Goal: Task Accomplishment & Management: Use online tool/utility

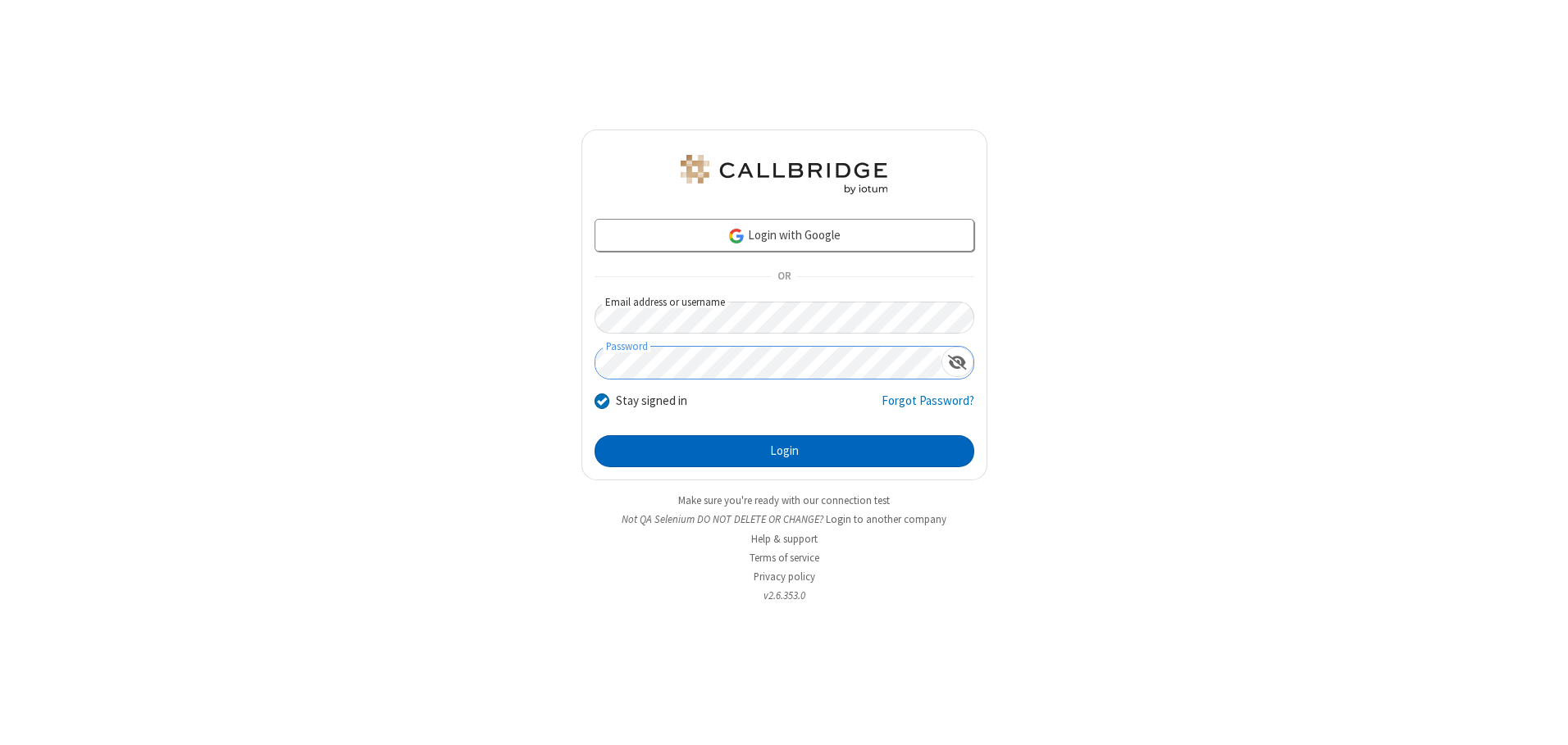
click at [784, 451] on button "Login" at bounding box center [784, 451] width 379 height 33
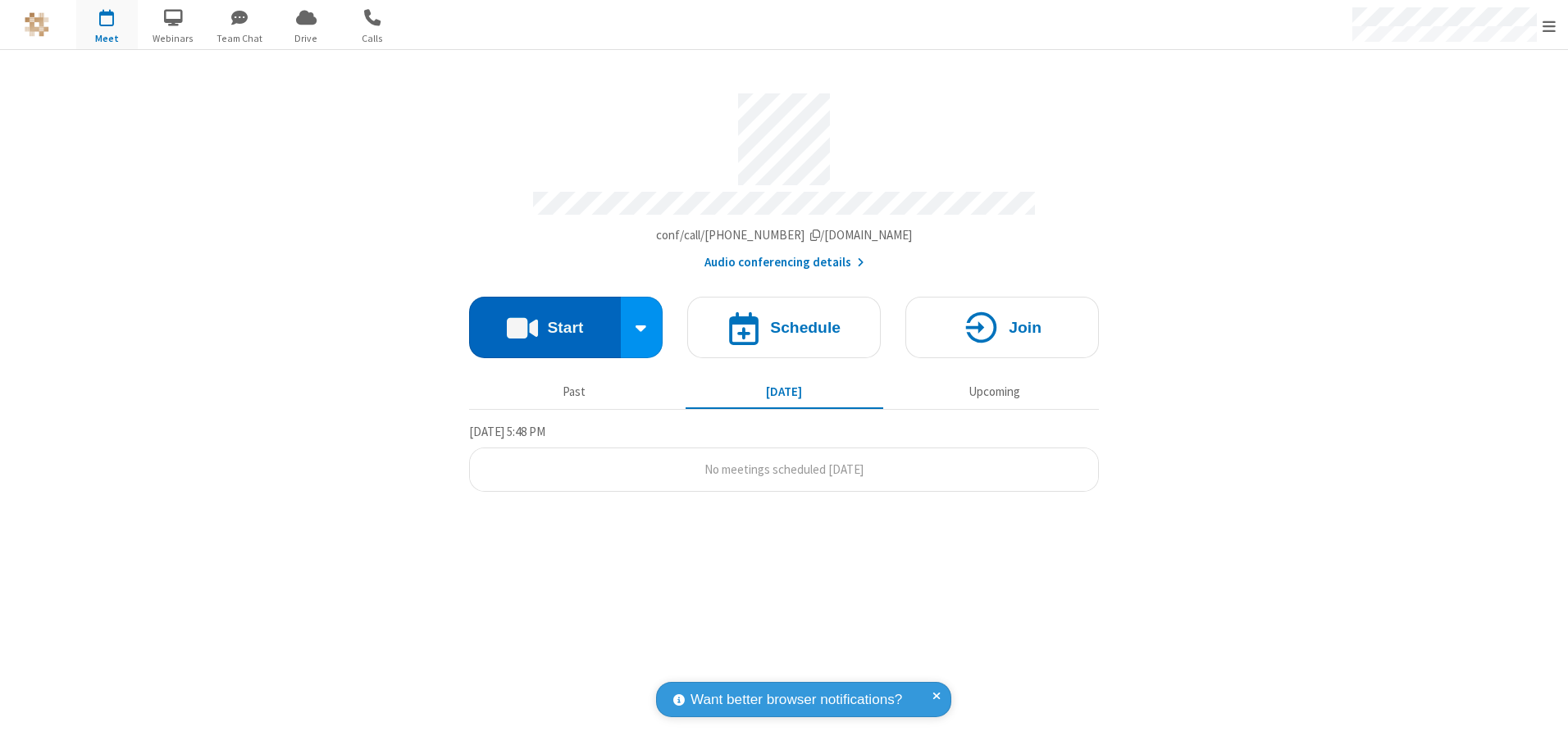
click at [544, 322] on button "Start" at bounding box center [544, 328] width 152 height 61
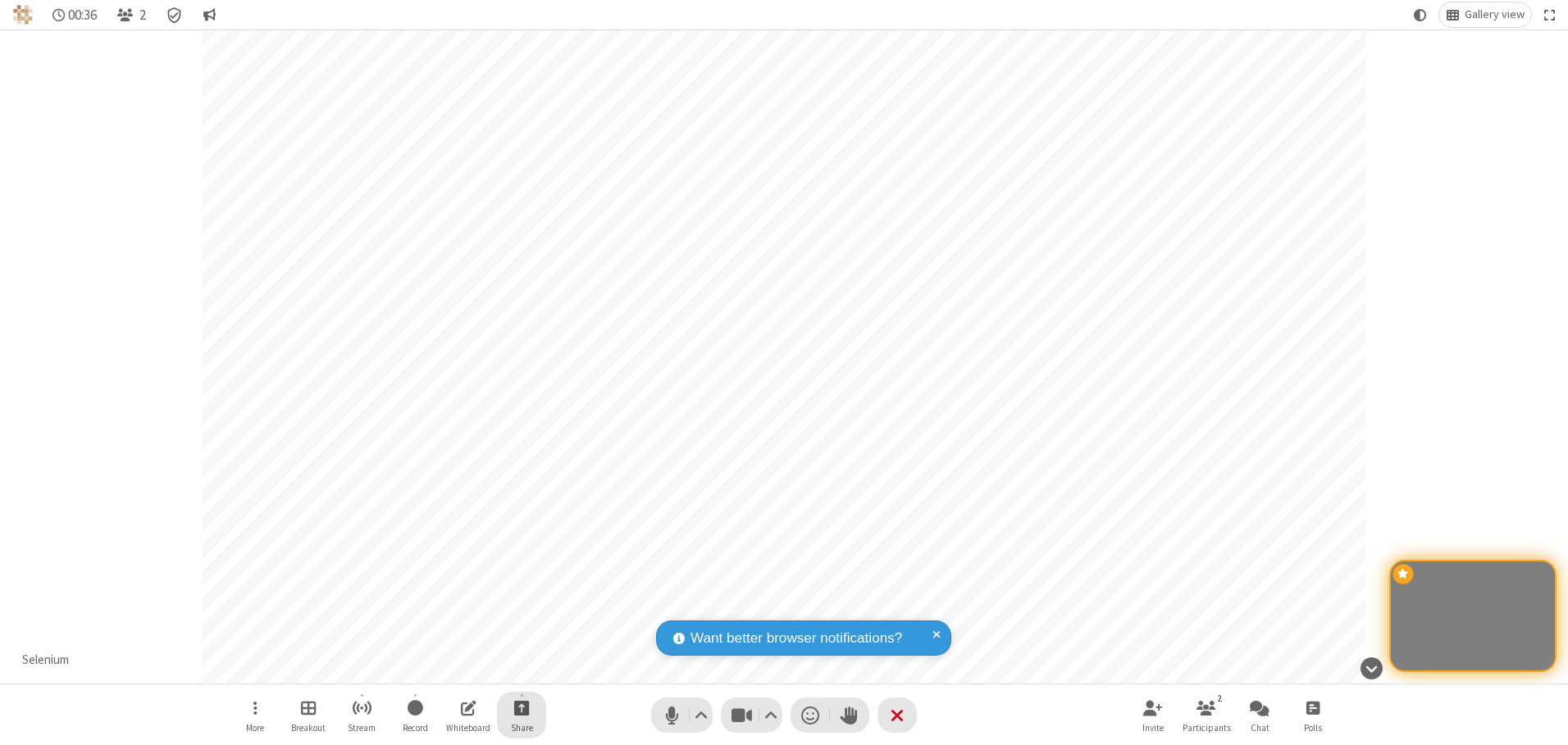
click at [521, 707] on span "Start sharing" at bounding box center [522, 708] width 15 height 20
click at [455, 668] on span "Share my screen" at bounding box center [455, 669] width 19 height 14
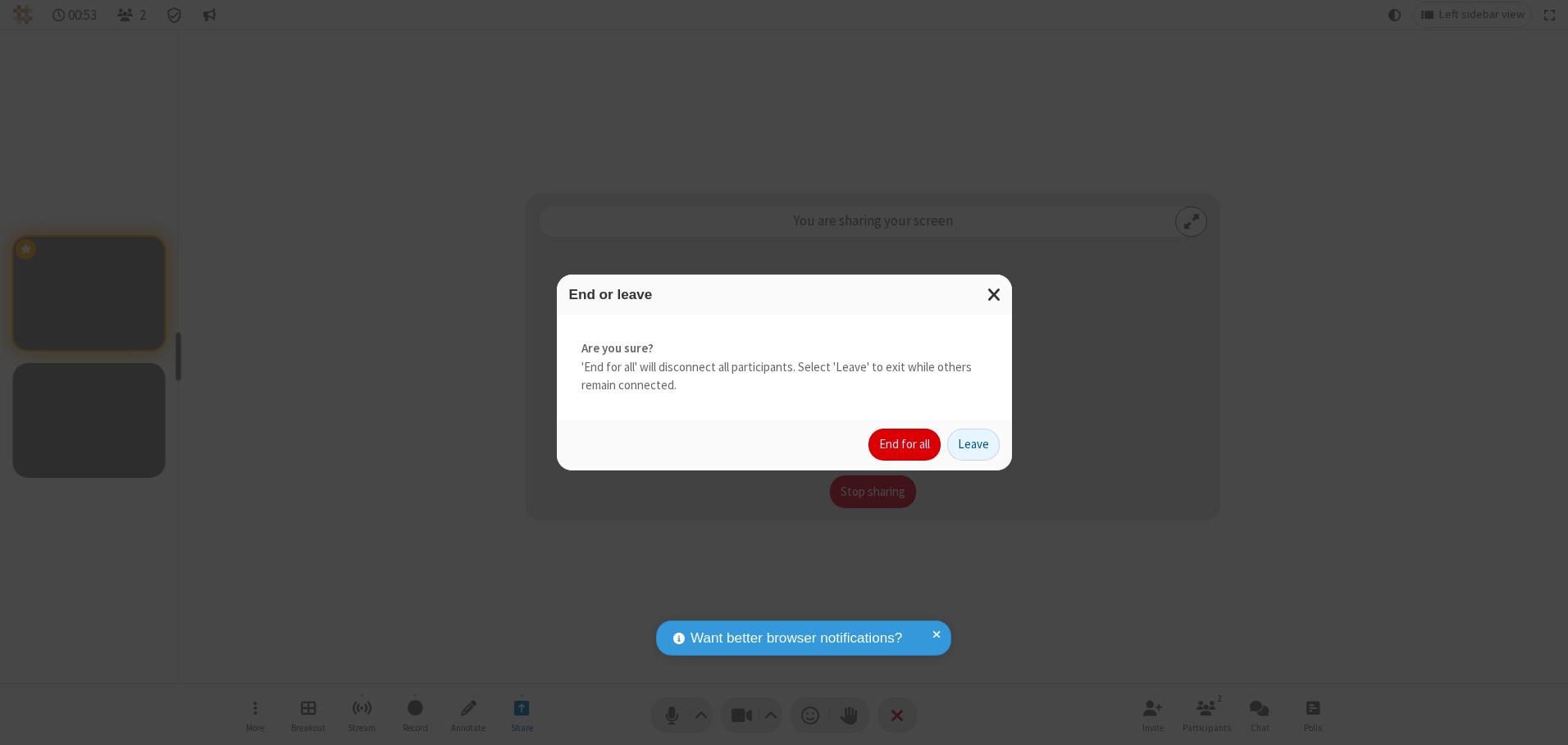
click at [905, 444] on button "End for all" at bounding box center [904, 445] width 72 height 33
